Goal: Task Accomplishment & Management: Use online tool/utility

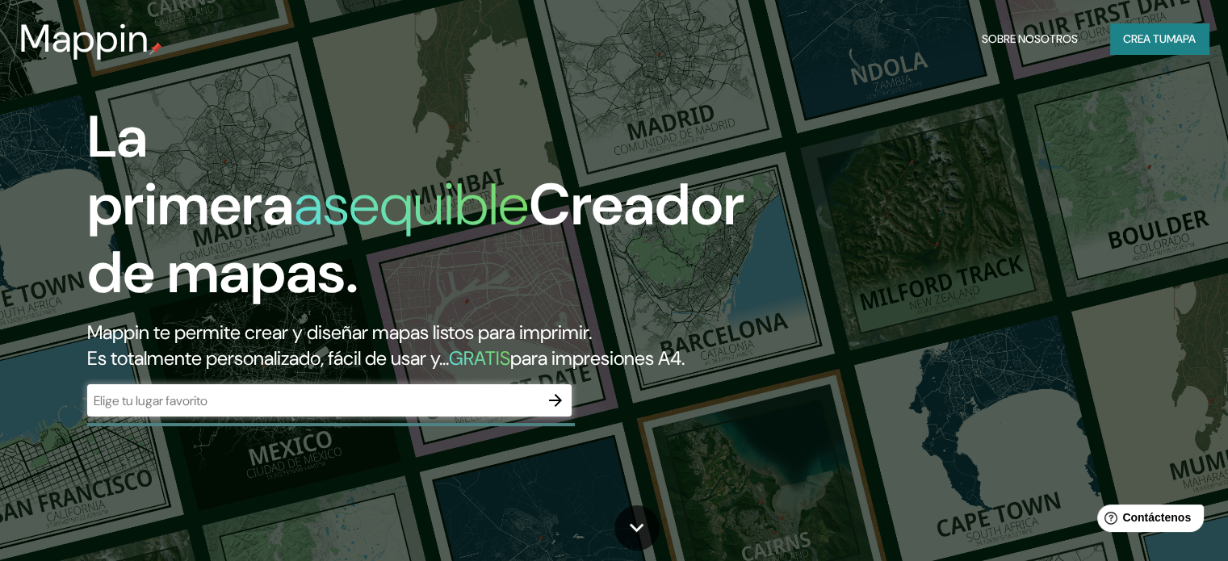
click at [273, 416] on div "​" at bounding box center [329, 400] width 484 height 32
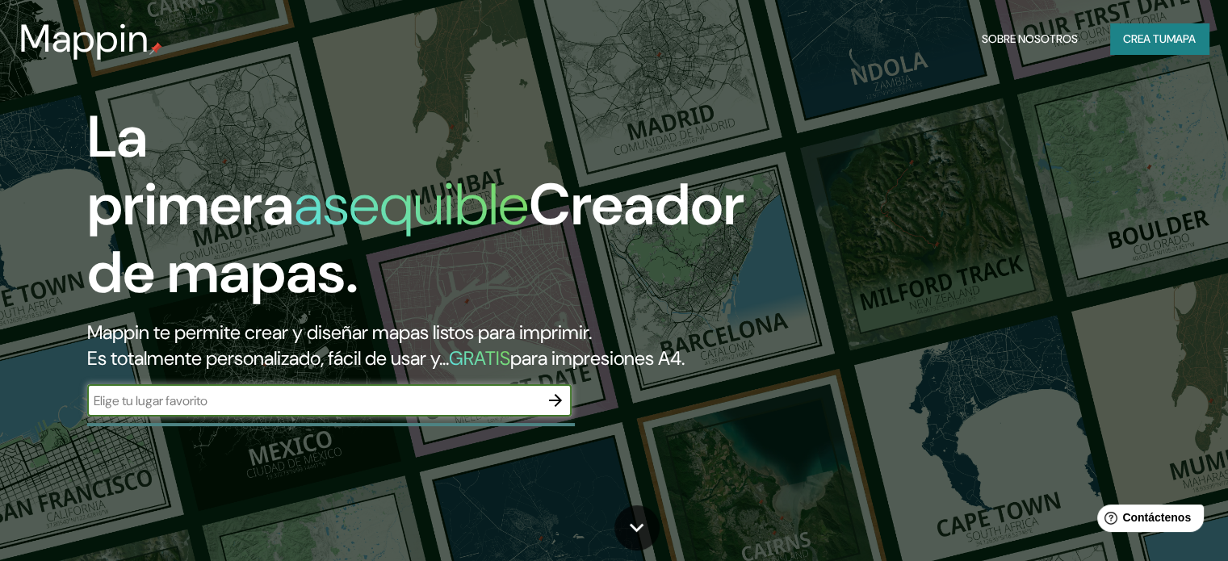
click at [581, 419] on div "La primera asequible Creador de mapas. Mappin te permite crear y diseñar mapas …" at bounding box center [394, 267] width 737 height 329
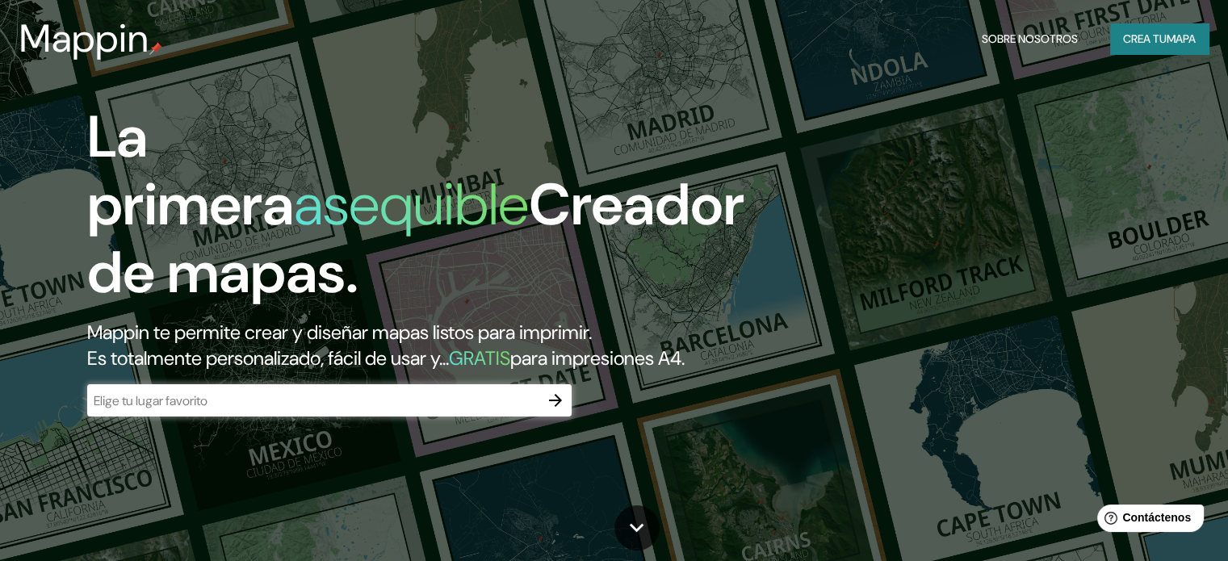
click at [526, 410] on input "text" at bounding box center [313, 400] width 452 height 19
click at [550, 410] on icon "button" at bounding box center [555, 400] width 19 height 19
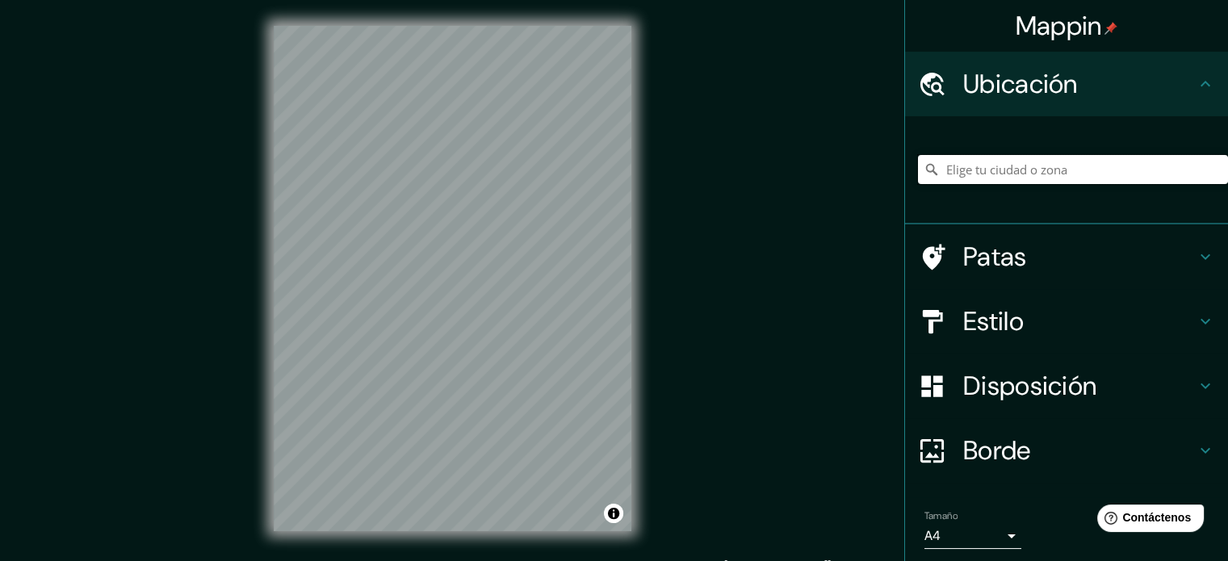
click at [993, 169] on input "Elige tu ciudad o zona" at bounding box center [1073, 169] width 310 height 29
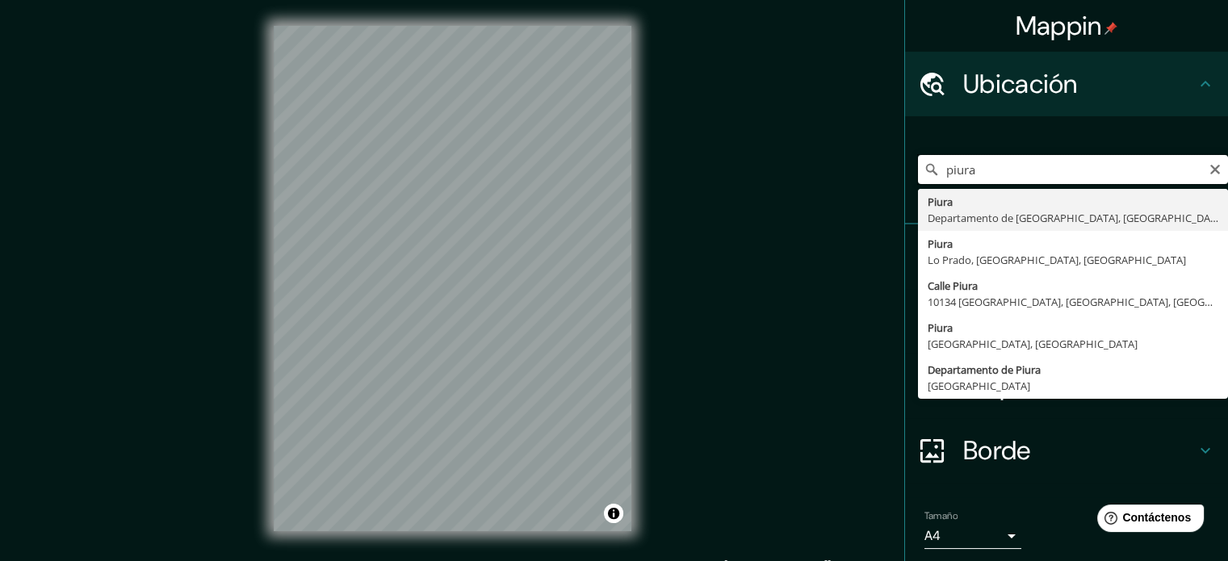
type input "piura"
click at [997, 187] on div "piura Piura Departamento de Piura, Perú Piura Lo Prado, Región Metropolitana de…" at bounding box center [1073, 169] width 310 height 81
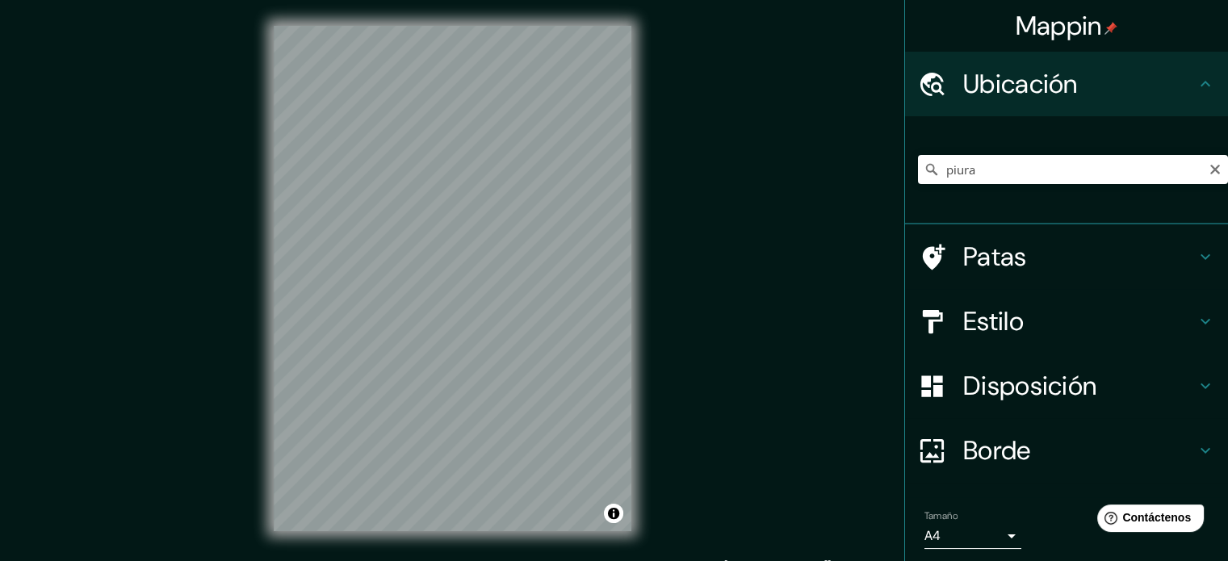
click at [1105, 72] on h4 "Ubicación" at bounding box center [1079, 84] width 232 height 32
click at [660, 319] on div "Mappin Ubicación piura Piura Departamento de Piura, Perú Piura Lo Prado, Región…" at bounding box center [614, 291] width 1228 height 583
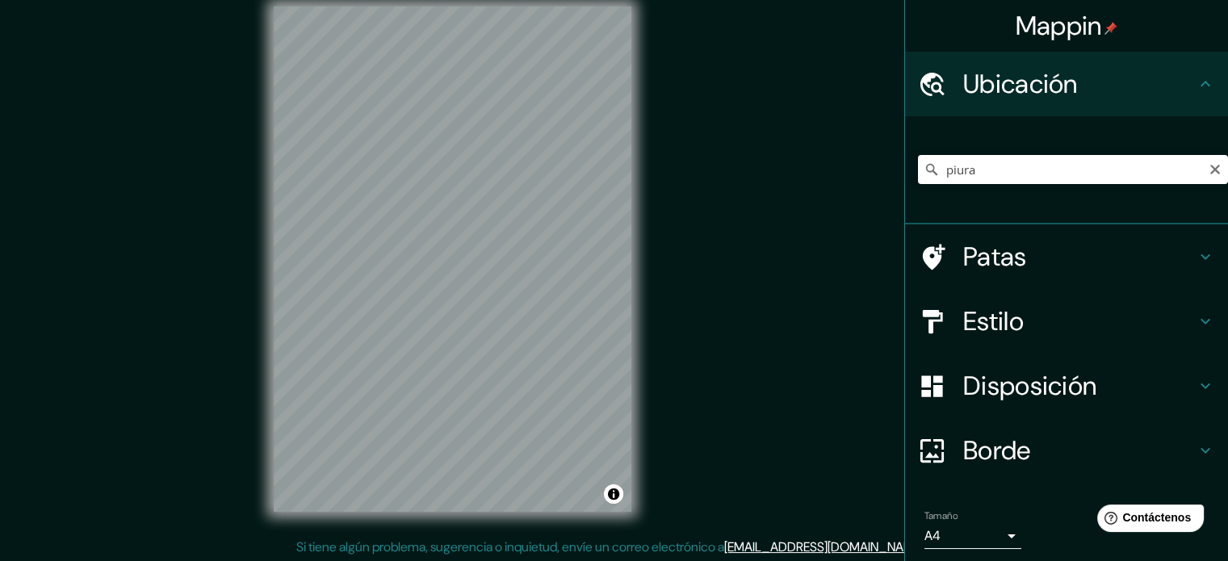
scroll to position [21, 0]
click at [1012, 163] on input "Elige tu ciudad o zona" at bounding box center [1073, 169] width 310 height 29
type input "Piura, Departamento de Piura, Perú"
click at [1052, 334] on h4 "Estilo" at bounding box center [1079, 321] width 232 height 32
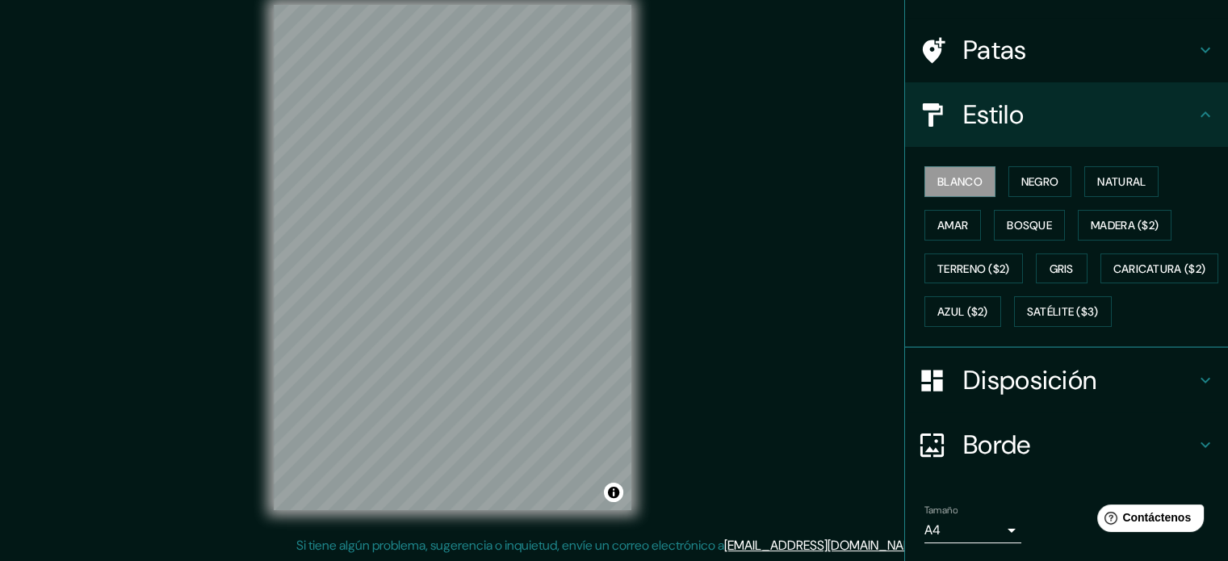
scroll to position [190, 0]
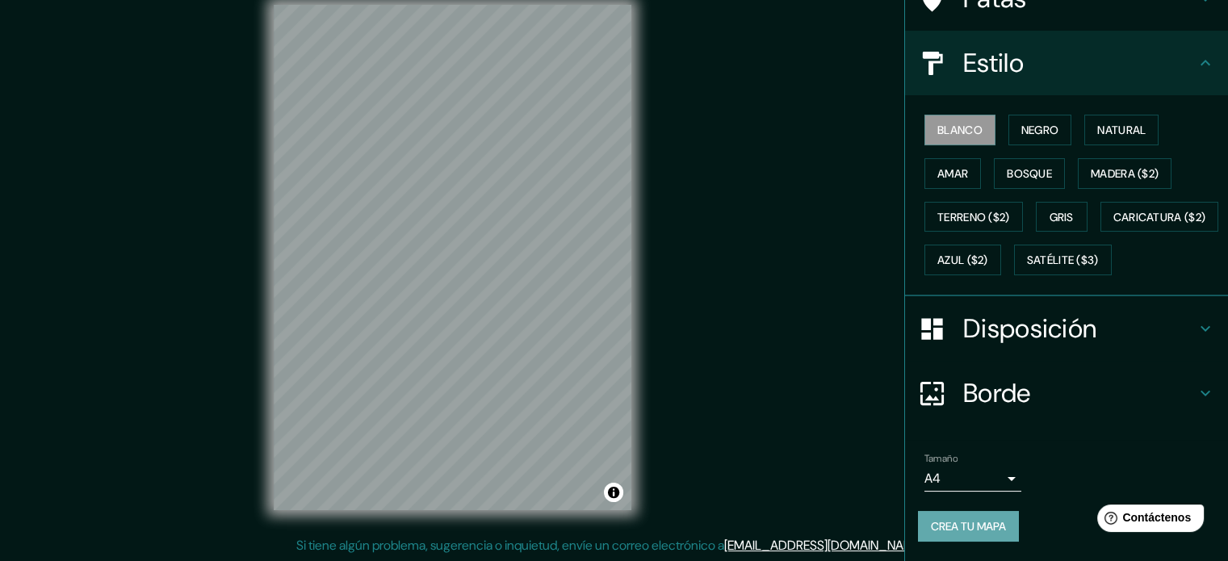
click at [986, 519] on font "Crea tu mapa" at bounding box center [968, 526] width 75 height 15
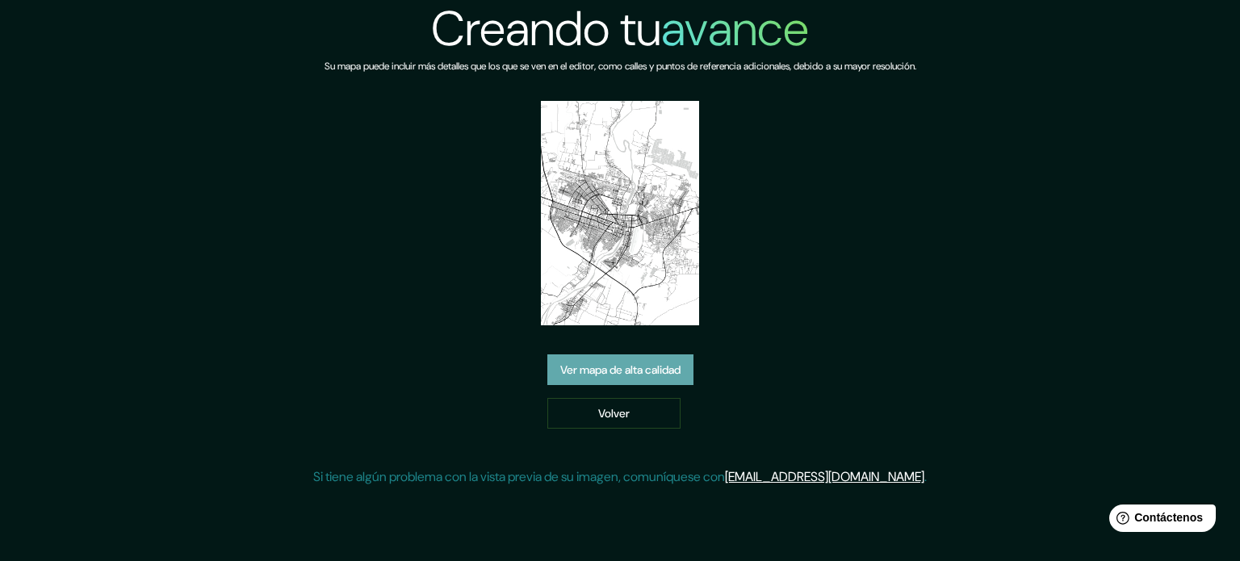
click at [602, 374] on font "Ver mapa de alta calidad" at bounding box center [620, 369] width 120 height 15
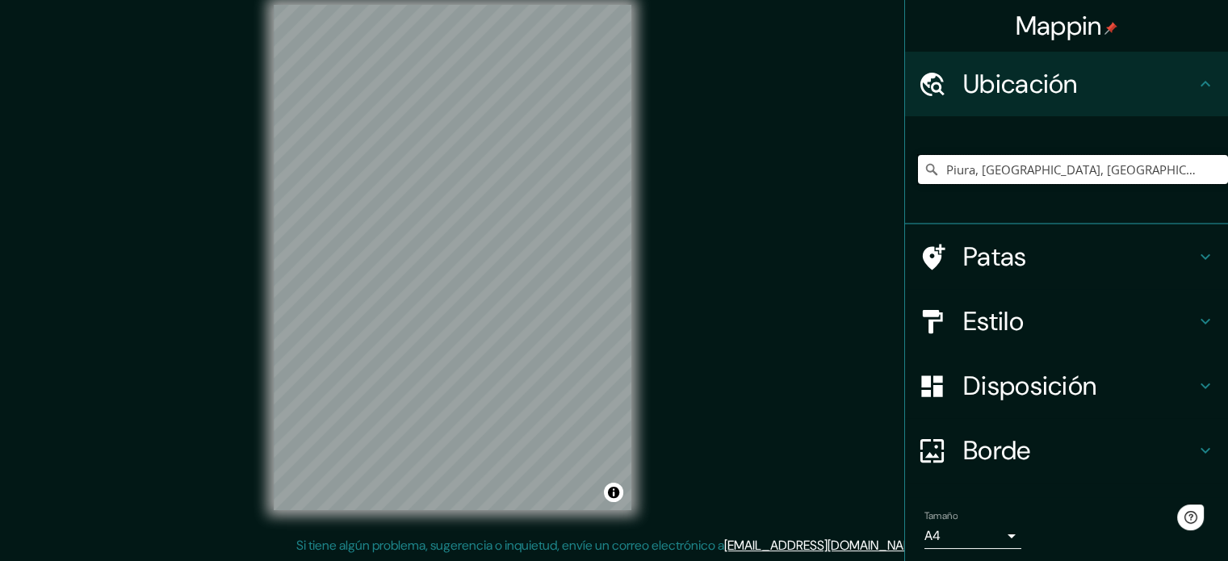
click at [1033, 165] on input "Piura, Departamento de Piura, Perú" at bounding box center [1073, 169] width 310 height 29
click at [1003, 183] on input "Piura, Departamento de Piura, Perú" at bounding box center [1073, 169] width 310 height 29
click at [1148, 167] on input "Piura, Departamento de Piura, Perú" at bounding box center [1073, 169] width 310 height 29
click at [1144, 182] on input "Piura, Departamento de Piura, Perú" at bounding box center [1073, 169] width 310 height 29
click at [621, 282] on div "Mappin Ubicación Piura, Departamento de Piura, Perú Patas Estilo Disposición Bo…" at bounding box center [614, 270] width 1228 height 583
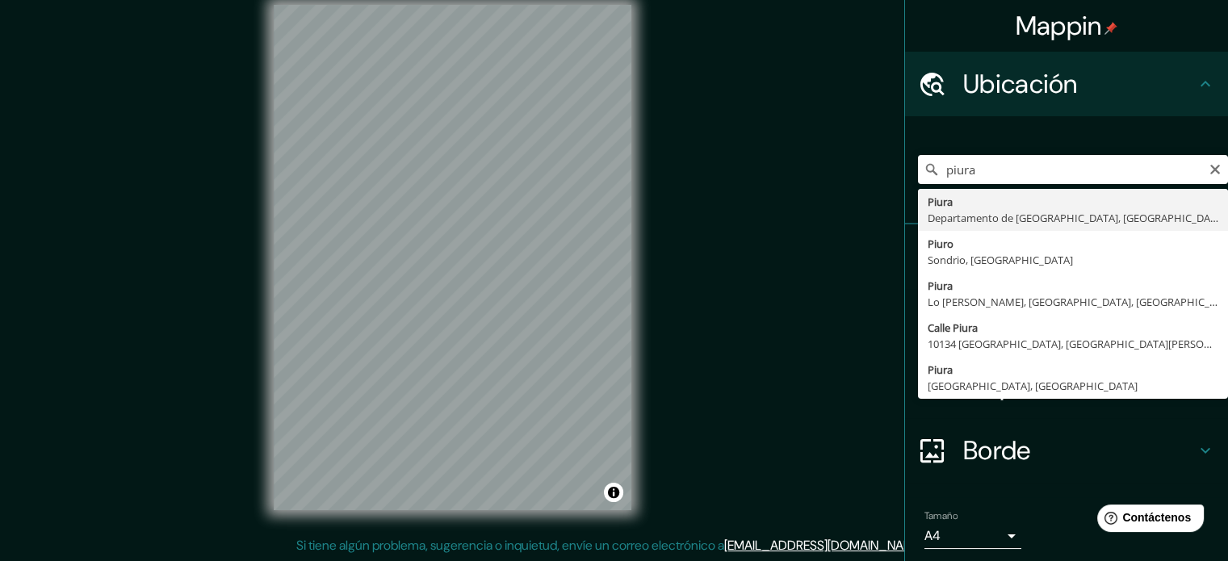
type input "Piura, Departamento de Piura, Perú"
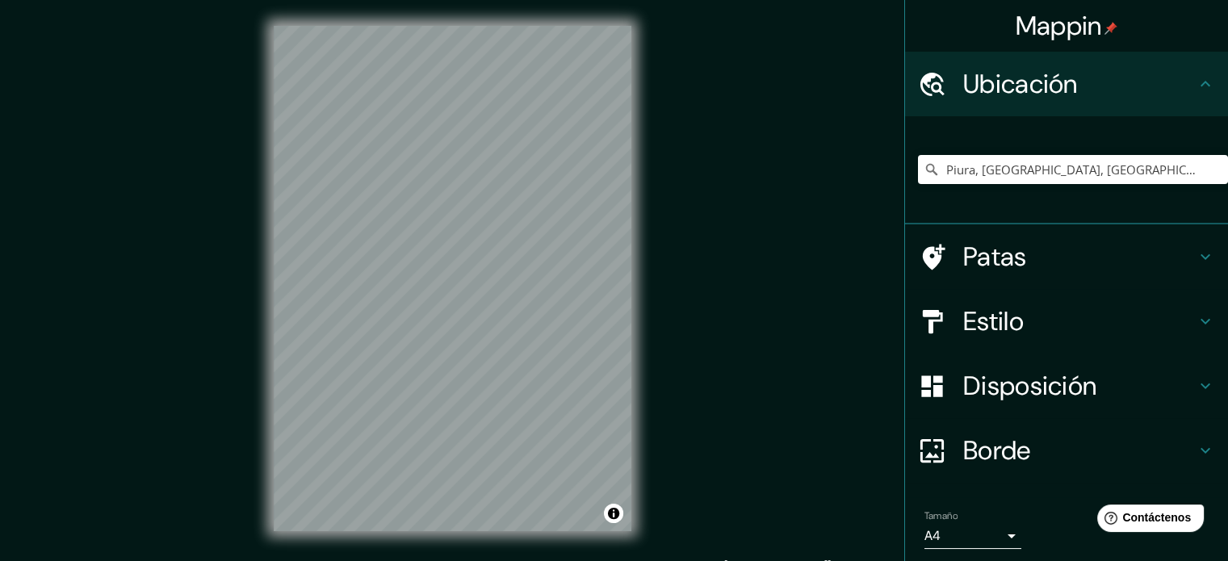
drag, startPoint x: 1182, startPoint y: 0, endPoint x: 772, endPoint y: 312, distance: 514.8
click at [772, 312] on div "© Mapbox © OpenStreetMap Mejorar este mapa" at bounding box center [452, 278] width 1105 height 505
